Goal: Task Accomplishment & Management: Manage account settings

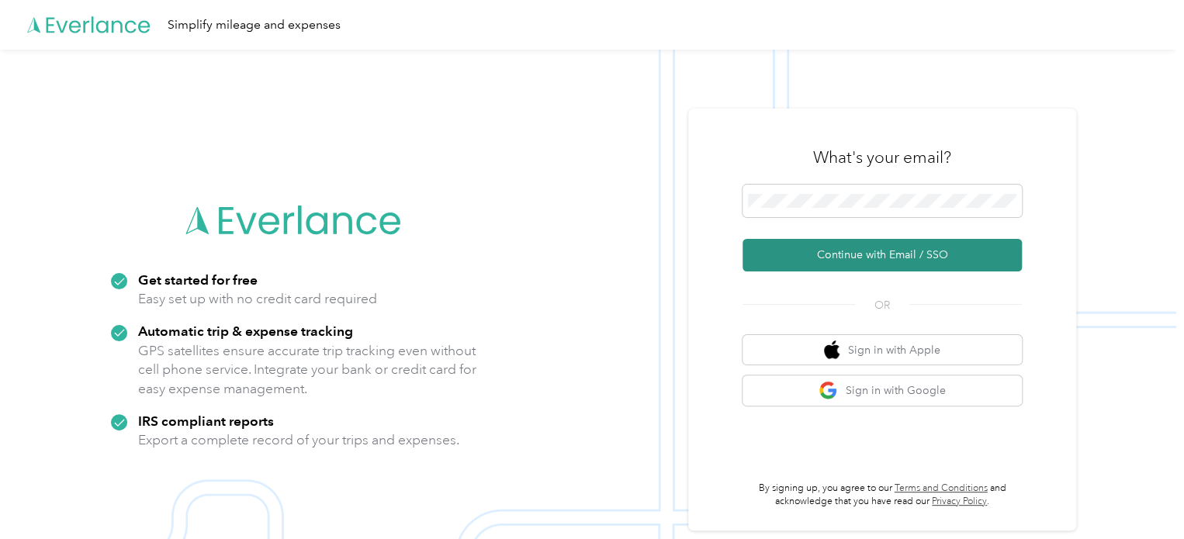
click at [908, 258] on button "Continue with Email / SSO" at bounding box center [881, 255] width 279 height 33
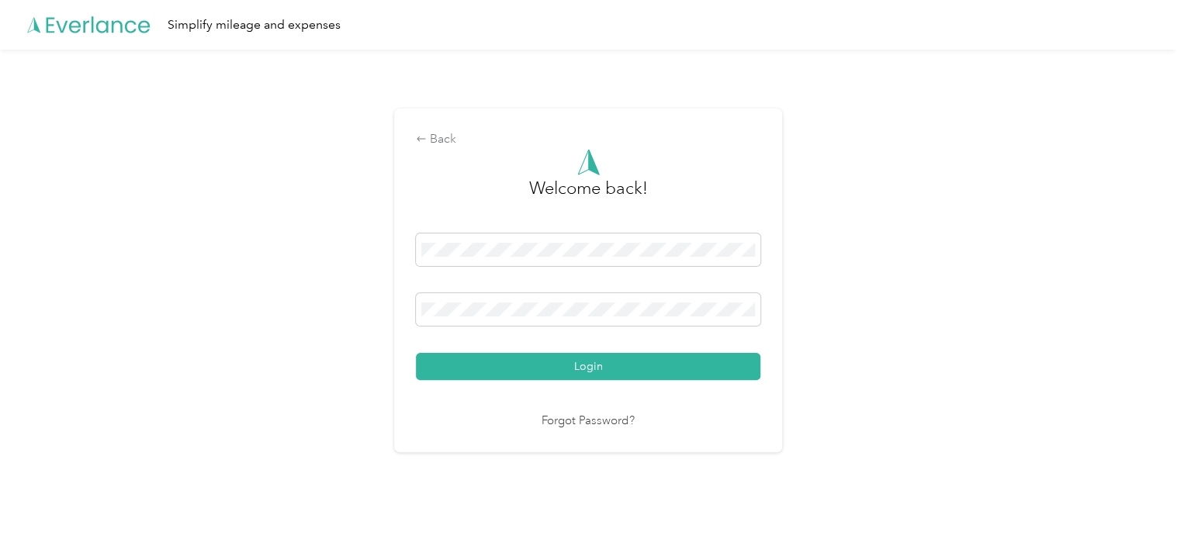
click at [416, 353] on button "Login" at bounding box center [588, 366] width 344 height 27
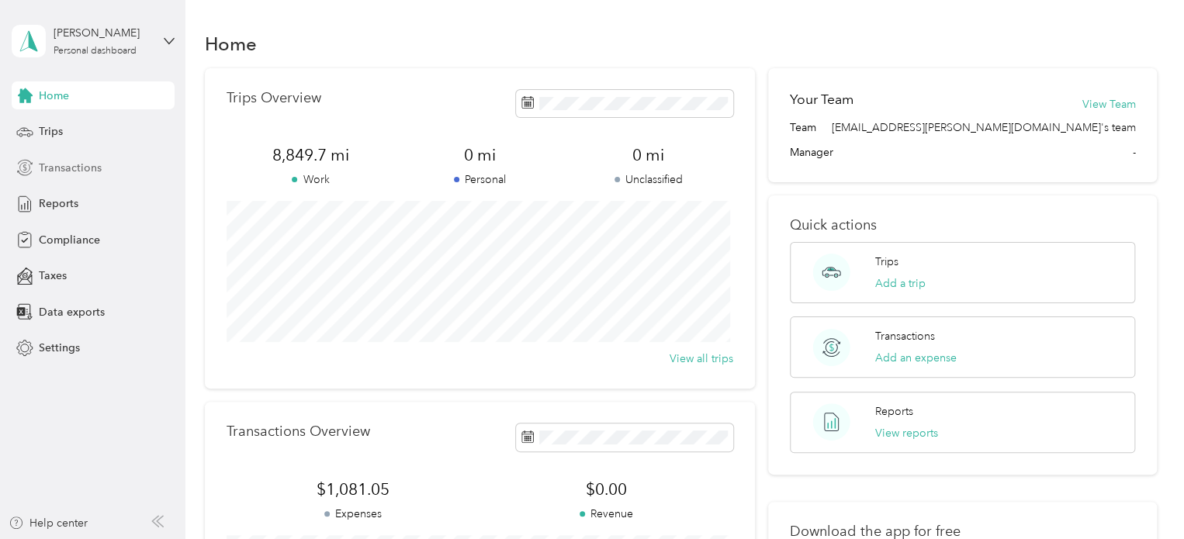
click at [74, 169] on span "Transactions" at bounding box center [70, 168] width 63 height 16
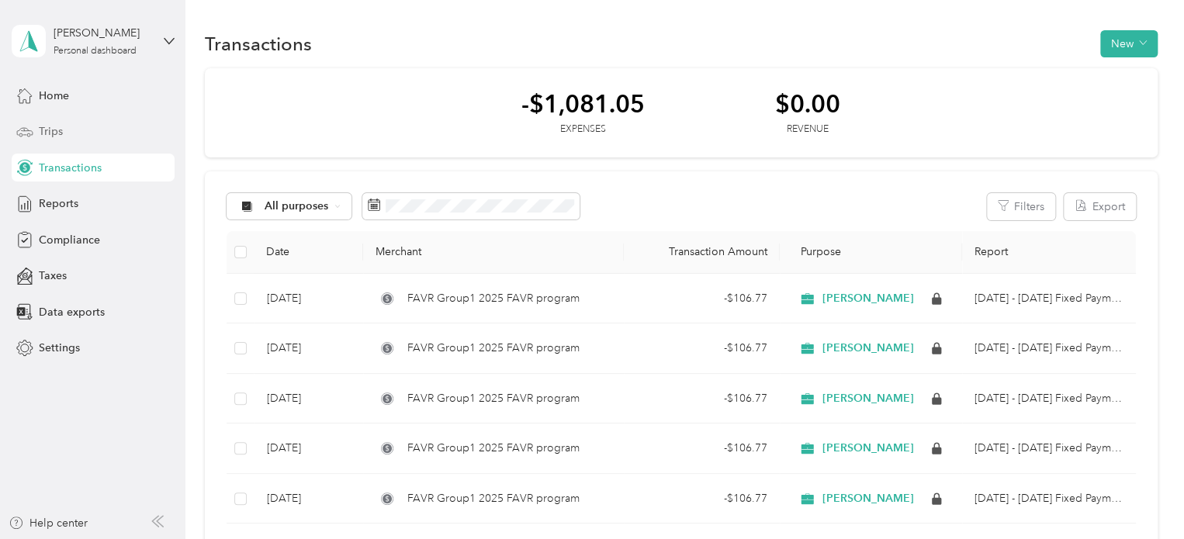
click at [56, 130] on span "Trips" at bounding box center [51, 131] width 24 height 16
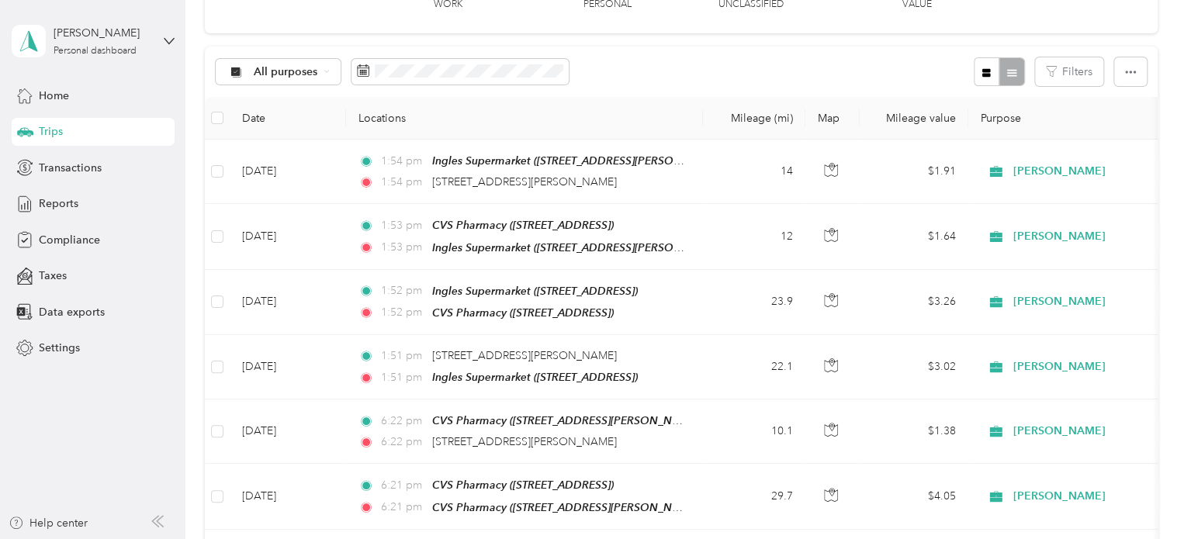
scroll to position [104, 0]
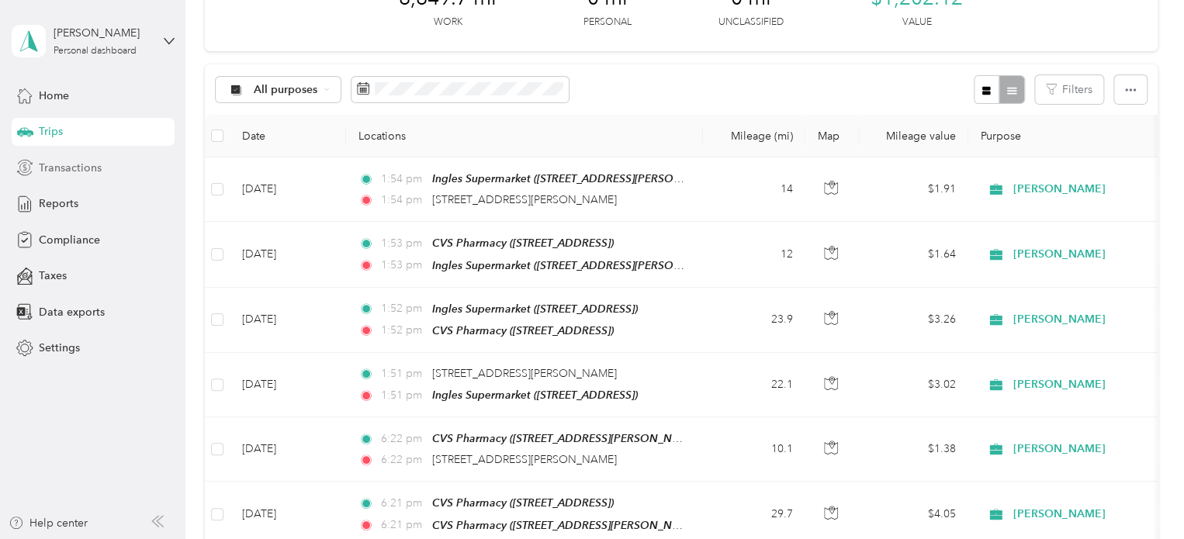
click at [73, 169] on span "Transactions" at bounding box center [70, 168] width 63 height 16
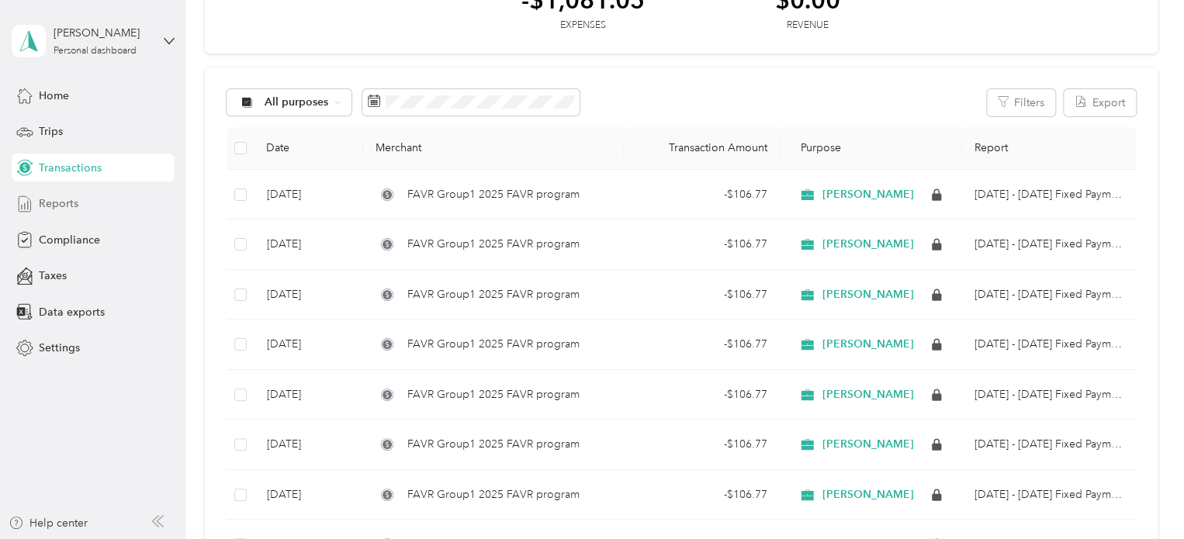
click at [57, 204] on span "Reports" at bounding box center [59, 203] width 40 height 16
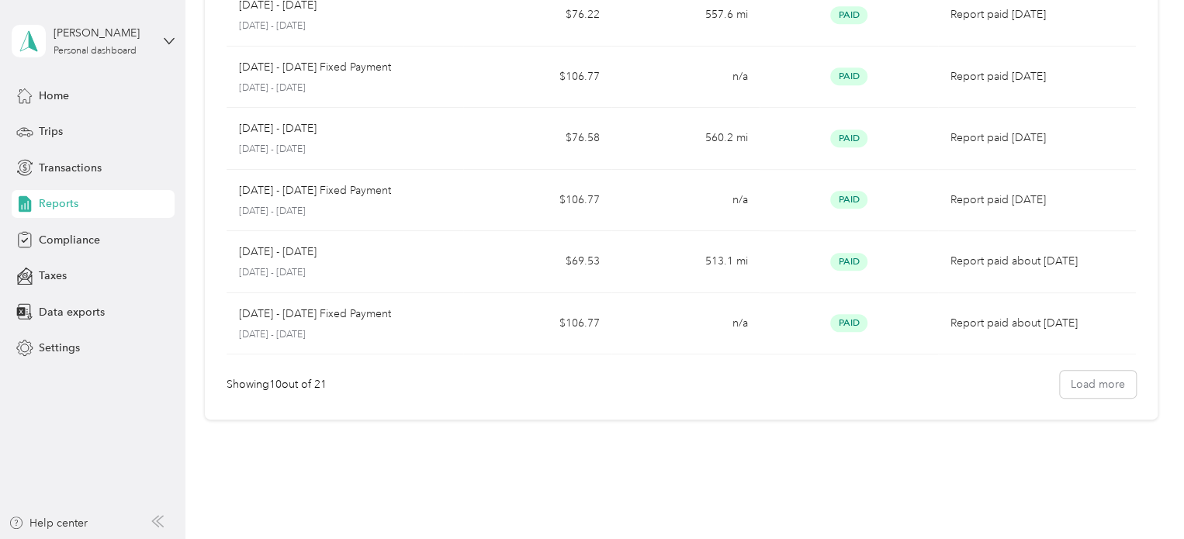
scroll to position [460, 0]
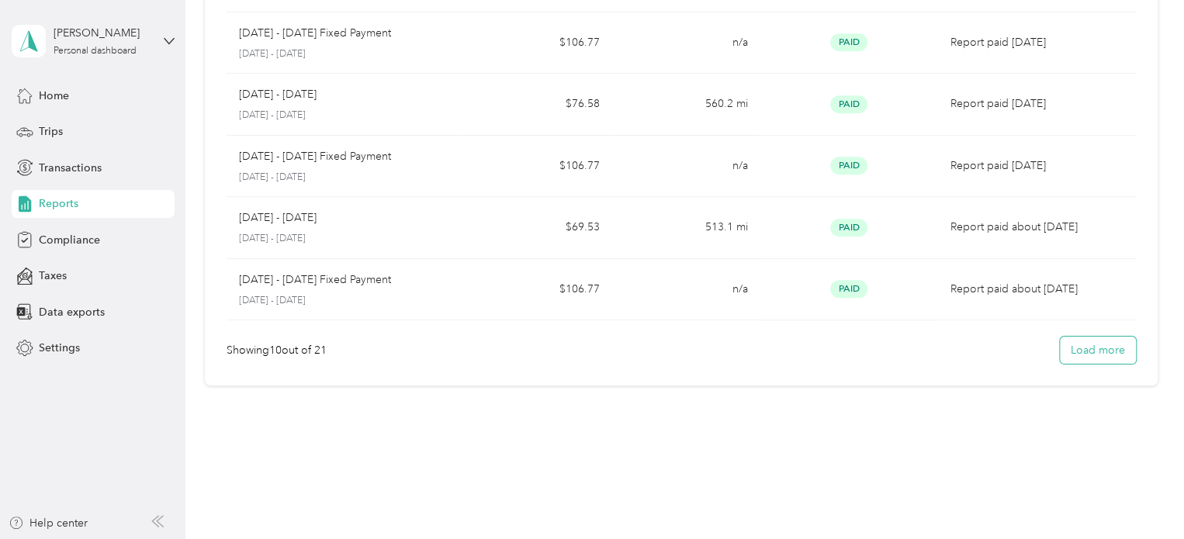
click at [1086, 347] on button "Load more" at bounding box center [1098, 350] width 76 height 27
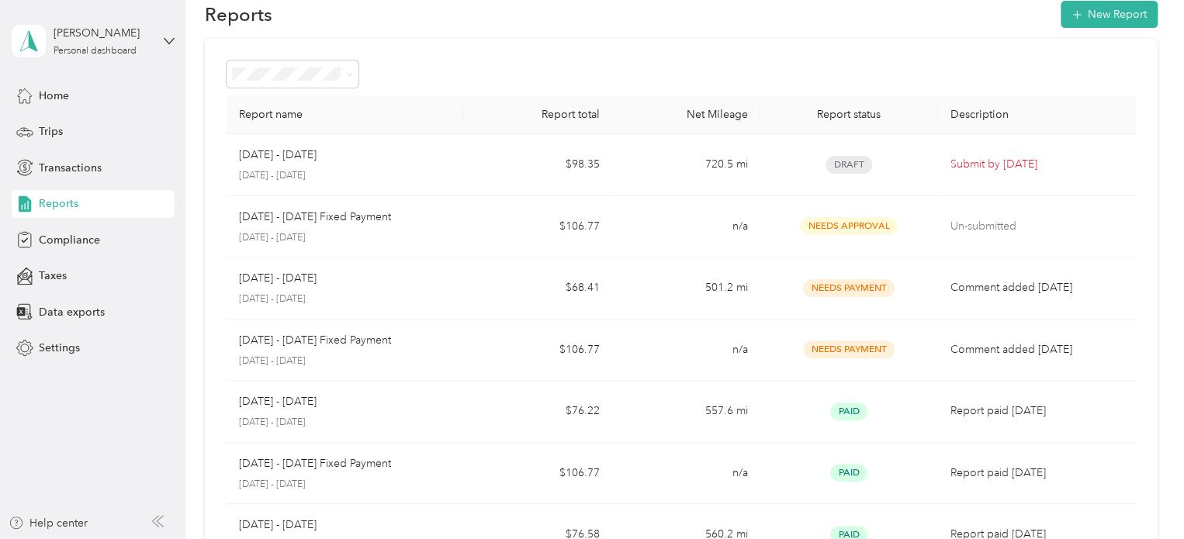
scroll to position [0, 0]
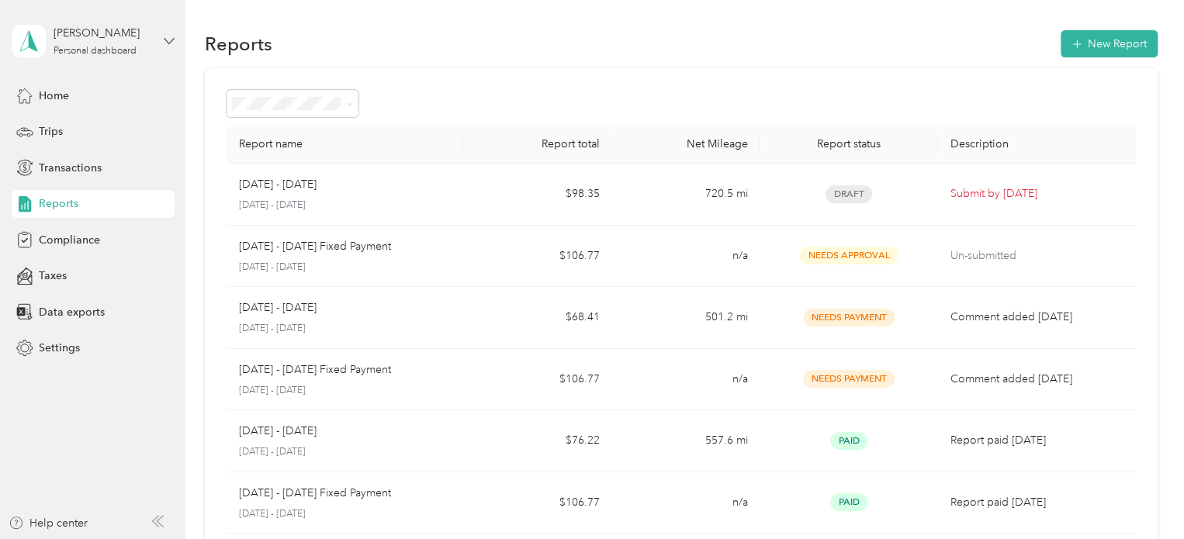
click at [164, 40] on icon at bounding box center [169, 41] width 11 height 11
click at [74, 117] on div "Log out" at bounding box center [262, 126] width 480 height 27
